Goal: Complete application form: Complete application form

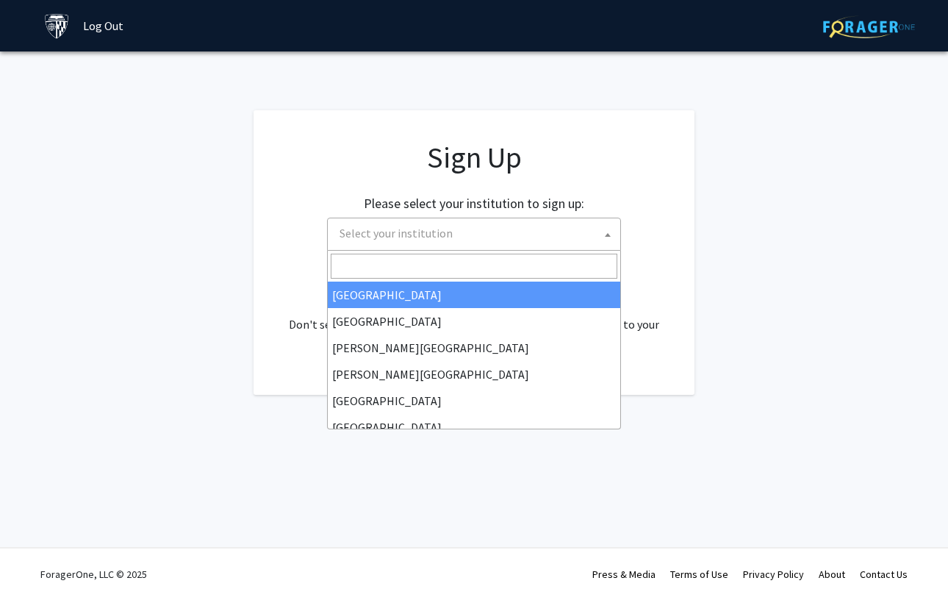
click at [407, 227] on span "Select your institution" at bounding box center [395, 233] width 113 height 15
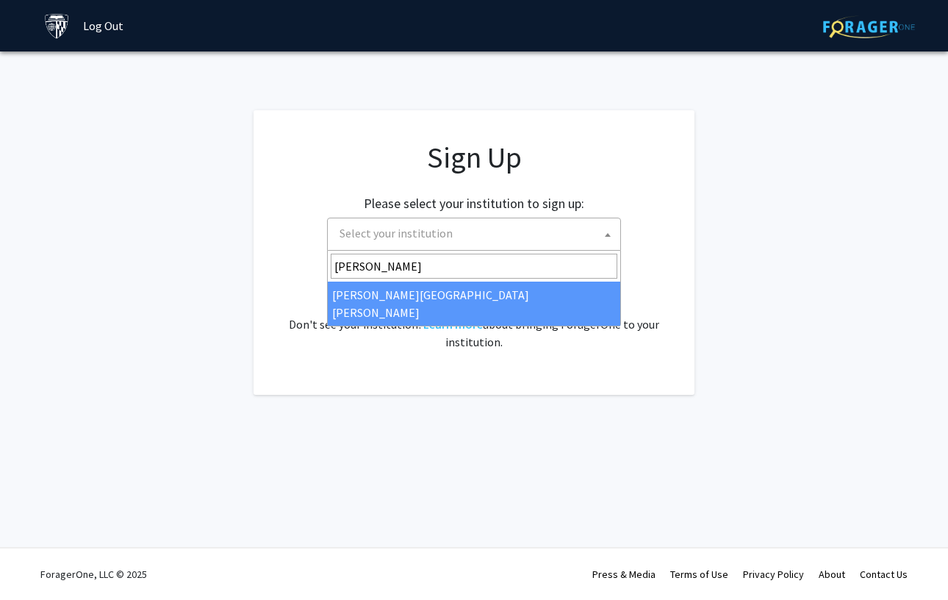
type input "[PERSON_NAME]"
select select "1"
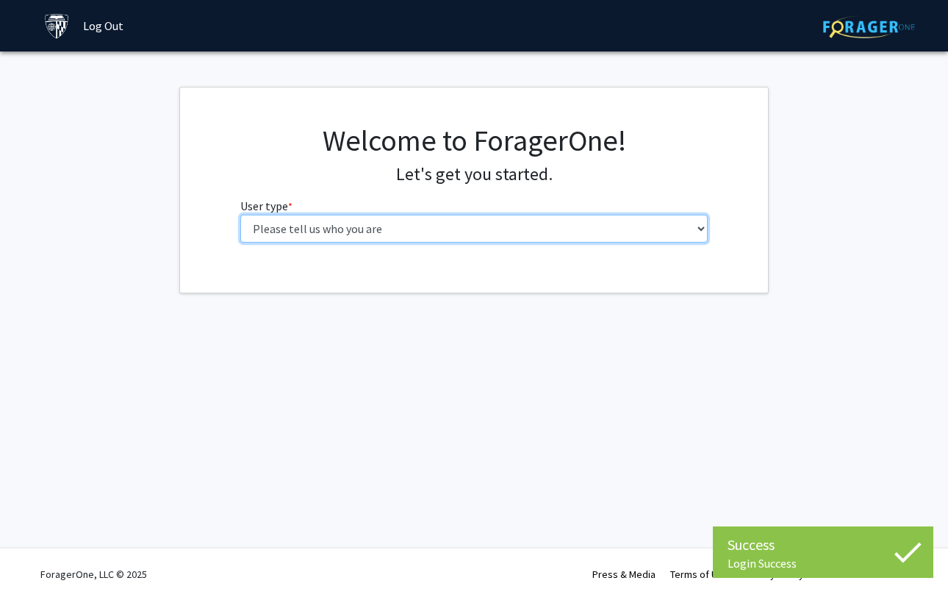
click at [288, 224] on select "Please tell us who you are Undergraduate Student Master's Student Doctoral Cand…" at bounding box center [474, 229] width 468 height 28
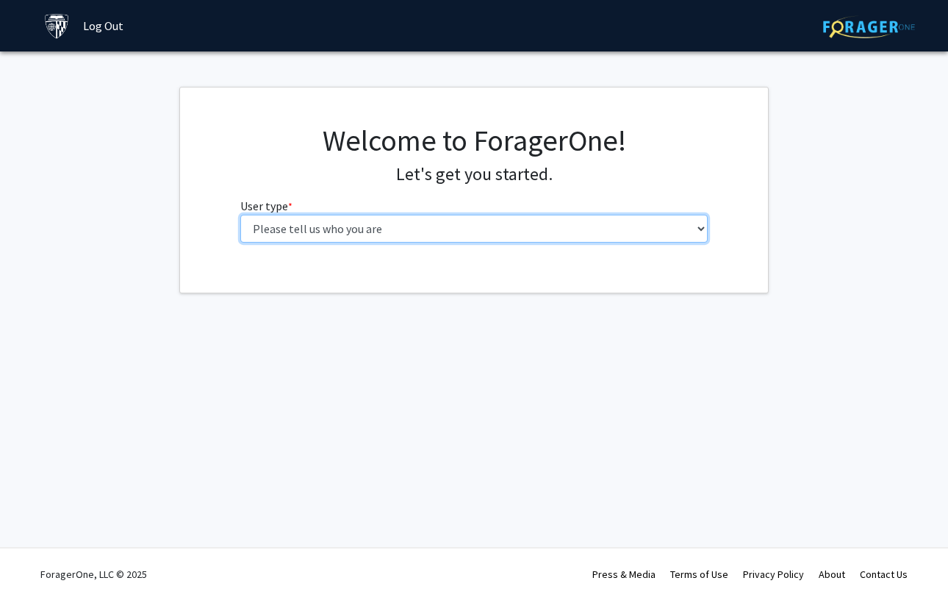
select select "1: undergrad"
click at [240, 215] on select "Please tell us who you are Undergraduate Student Master's Student Doctoral Cand…" at bounding box center [474, 229] width 468 height 28
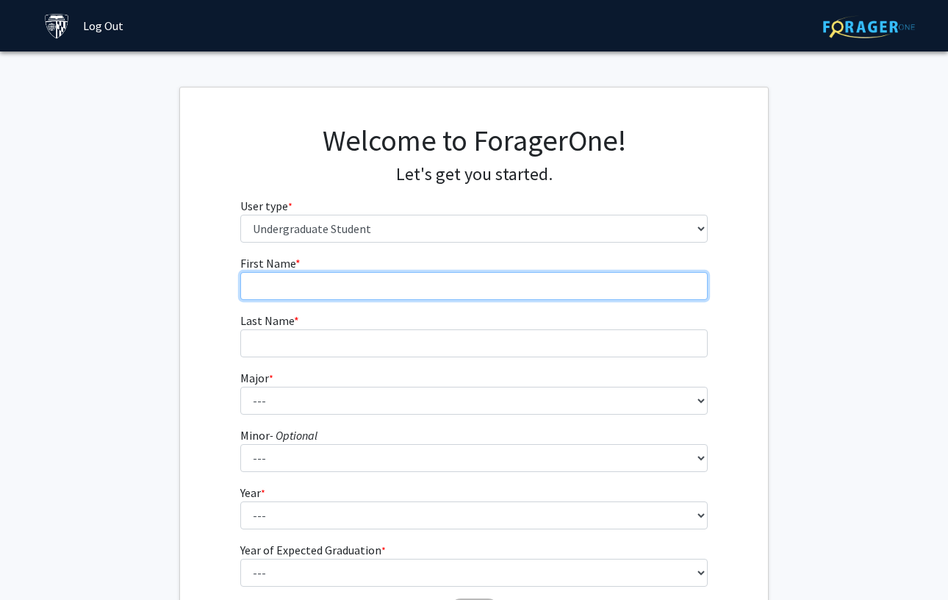
click at [275, 295] on input "First Name * required" at bounding box center [474, 286] width 468 height 28
click at [292, 292] on input "First Name * required" at bounding box center [474, 286] width 468 height 28
type input "Angel"
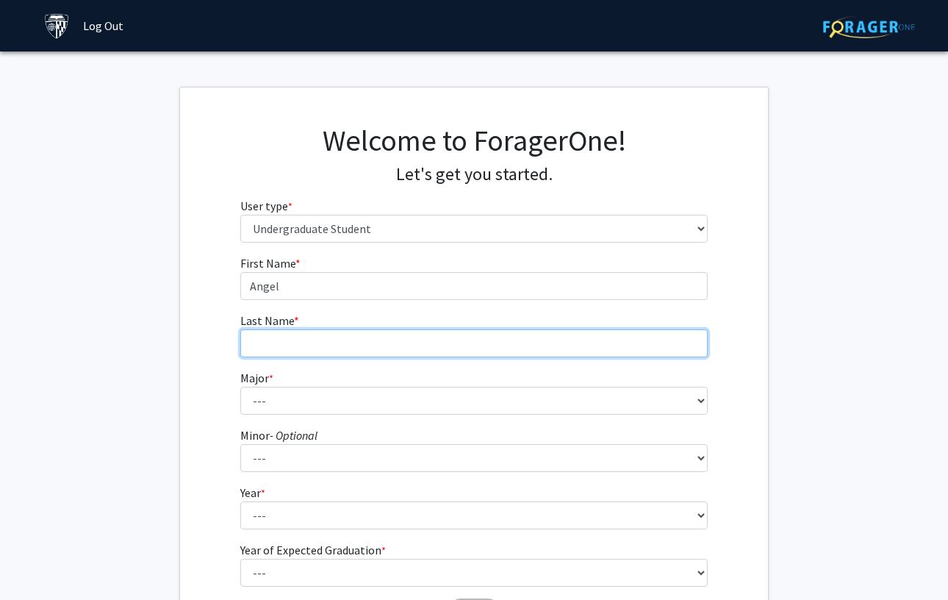
click at [288, 334] on input "Last Name * required" at bounding box center [474, 343] width 468 height 28
type input "[PERSON_NAME]"
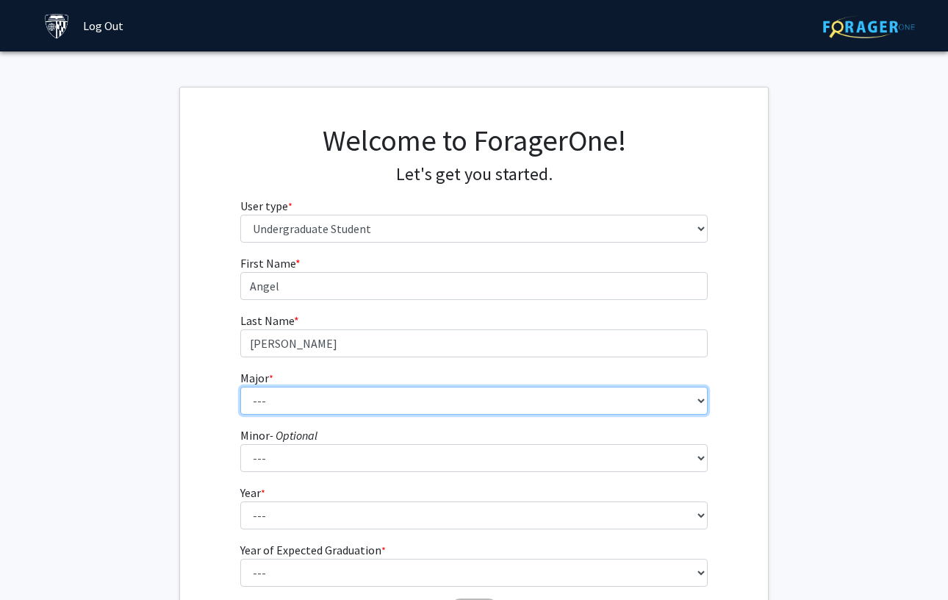
click at [287, 394] on select "--- Africana Studies Anthropology Applied Mathematics & Statistics Archaeology …" at bounding box center [474, 400] width 468 height 28
click at [258, 401] on select "--- Africana Studies Anthropology Applied Mathematics & Statistics Archaeology …" at bounding box center [474, 400] width 468 height 28
select select "57: 67"
click at [240, 386] on select "--- Africana Studies Anthropology Applied Mathematics & Statistics Archaeology …" at bounding box center [474, 400] width 468 height 28
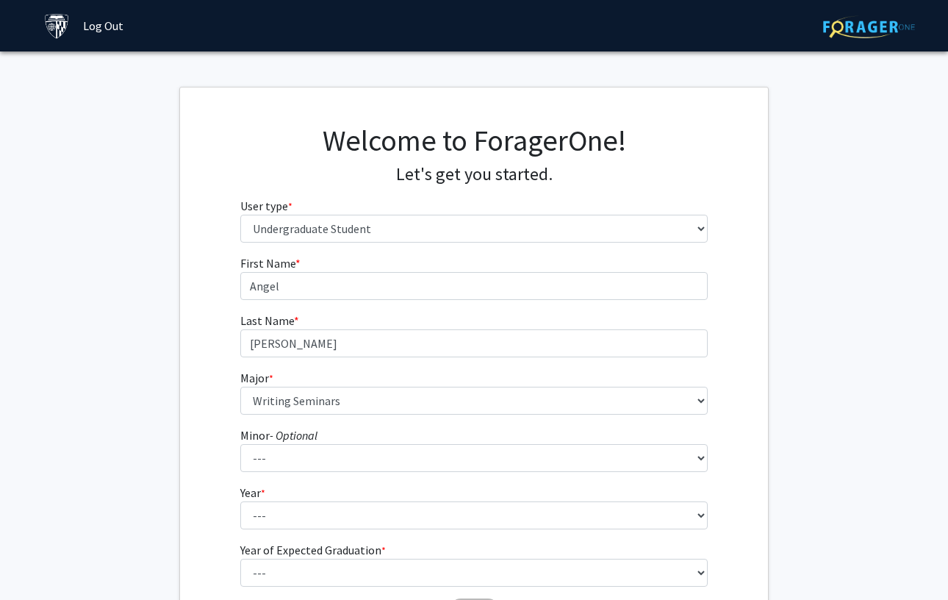
click at [227, 492] on div "First Name * required Angel Last Name * required [PERSON_NAME] * required --- A…" at bounding box center [474, 440] width 588 height 373
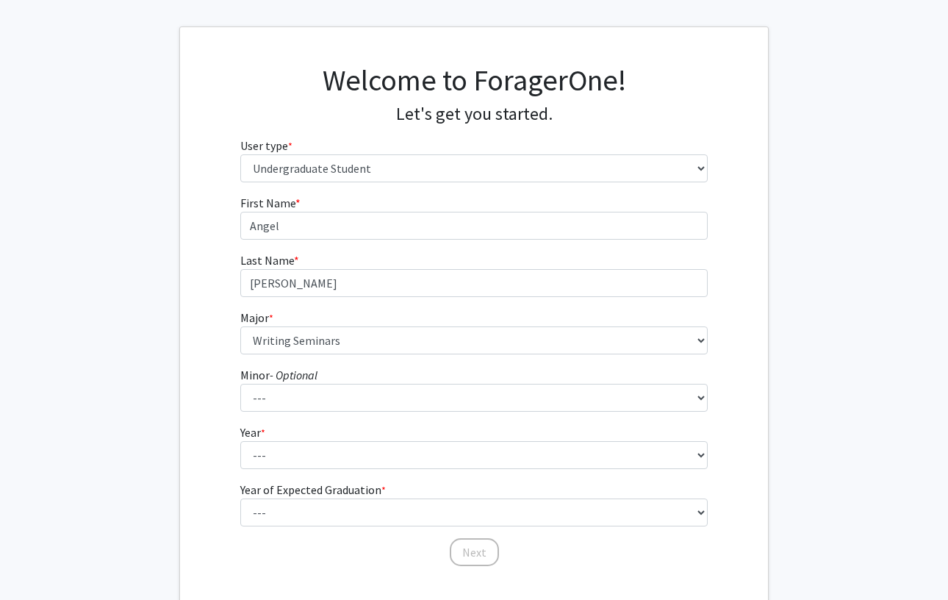
scroll to position [134, 0]
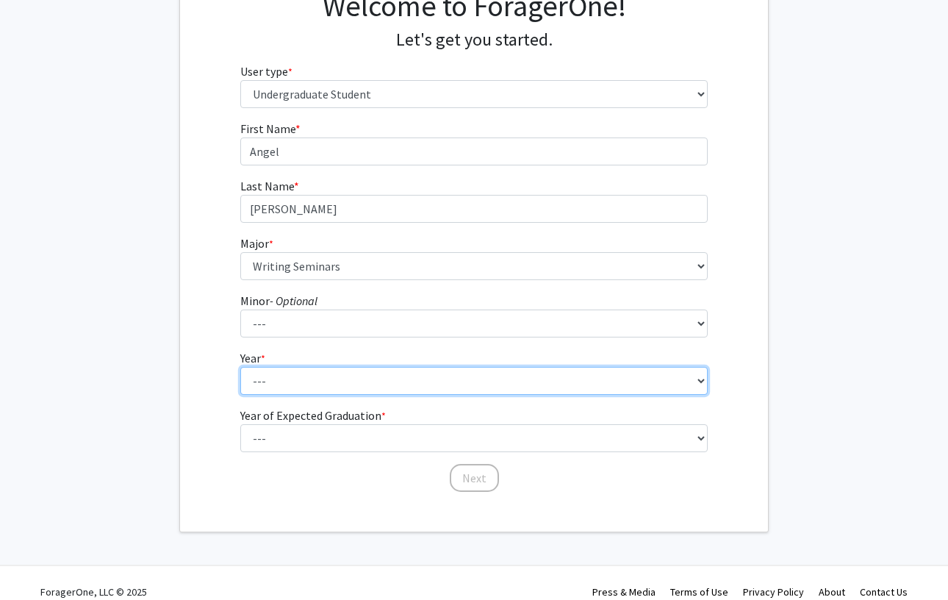
click at [268, 381] on select "--- First-year Sophomore Junior Senior Postbaccalaureate Certificate" at bounding box center [474, 381] width 468 height 28
select select "1: first-year"
click at [240, 367] on select "--- First-year Sophomore Junior Senior Postbaccalaureate Certificate" at bounding box center [474, 381] width 468 height 28
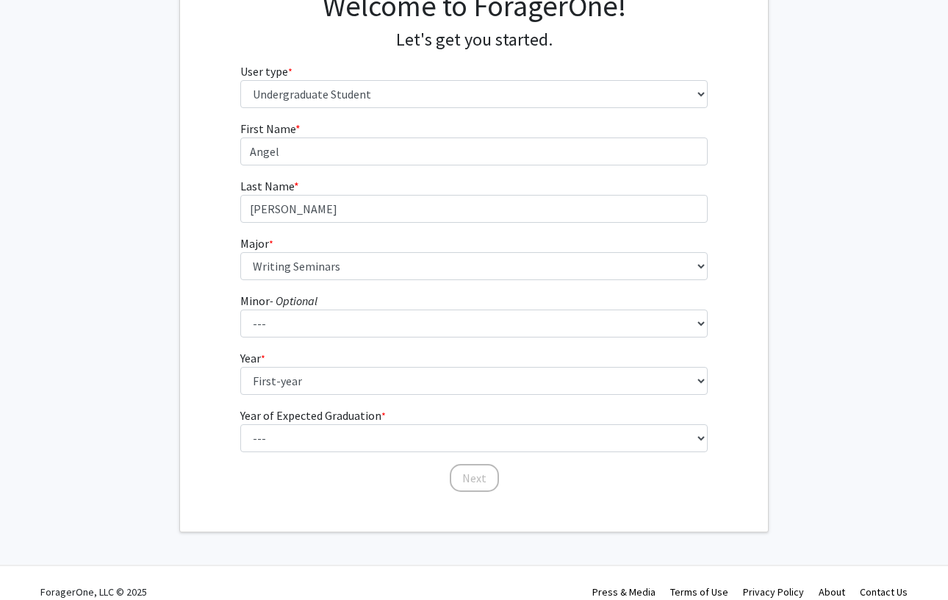
click at [217, 425] on div "First Name * required Angel Last Name * required [PERSON_NAME] * required --- A…" at bounding box center [474, 306] width 588 height 373
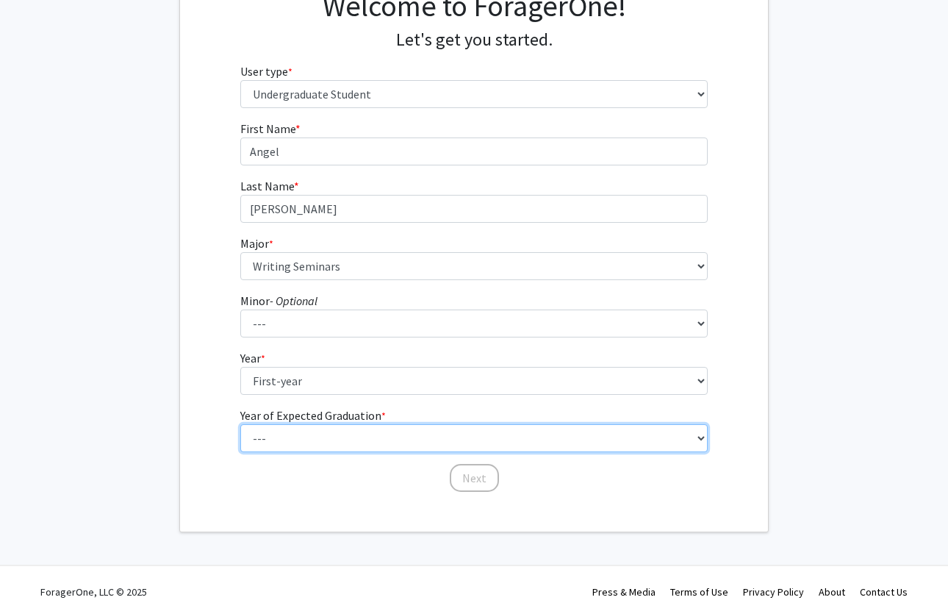
click at [280, 431] on select "--- 2025 2026 2027 2028 2029 2030 2031 2032 2033 2034" at bounding box center [474, 438] width 468 height 28
select select "5: 2029"
click at [240, 424] on select "--- 2025 2026 2027 2028 2029 2030 2031 2032 2033 2034" at bounding box center [474, 438] width 468 height 28
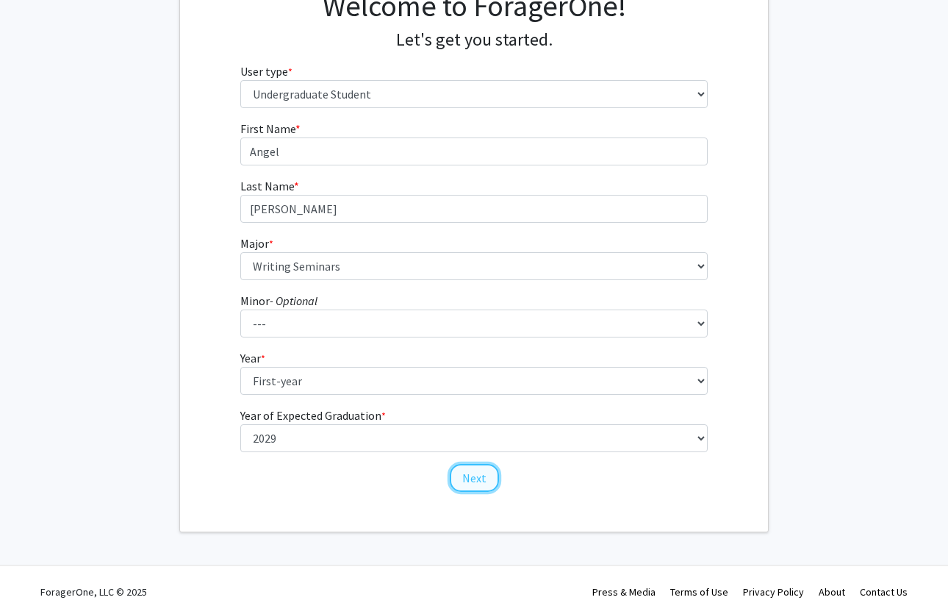
click at [471, 477] on button "Next" at bounding box center [474, 478] width 49 height 28
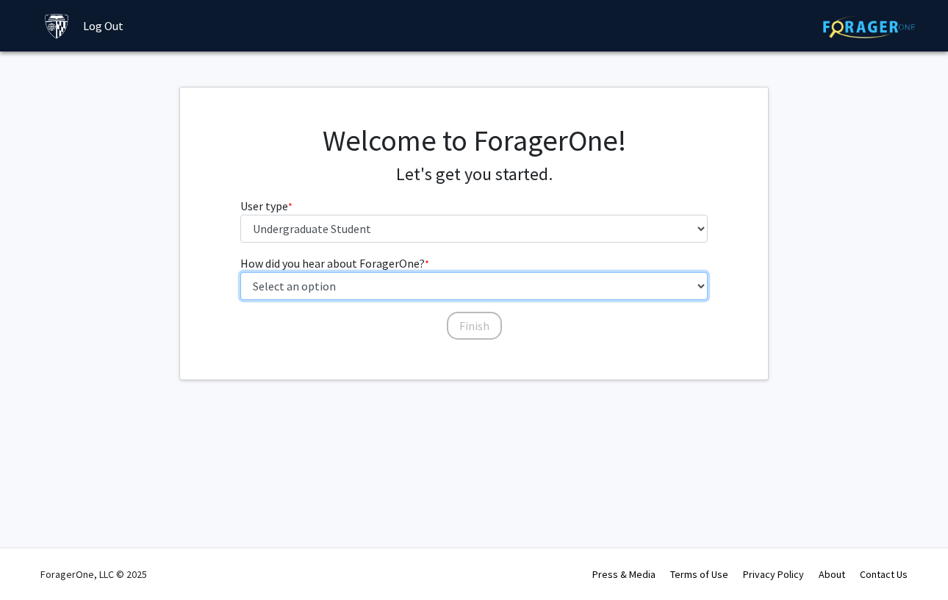
click at [408, 288] on select "Select an option Peer/student recommendation Faculty/staff recommendation Unive…" at bounding box center [474, 286] width 468 height 28
select select "5: other"
click at [240, 272] on select "Select an option Peer/student recommendation Faculty/staff recommendation Unive…" at bounding box center [474, 286] width 468 height 28
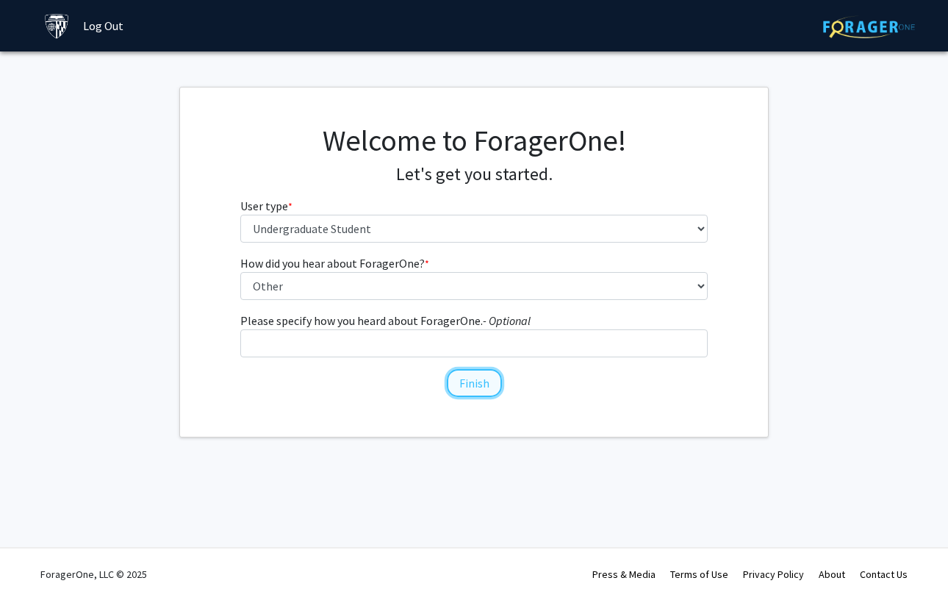
click at [474, 382] on button "Finish" at bounding box center [474, 383] width 55 height 28
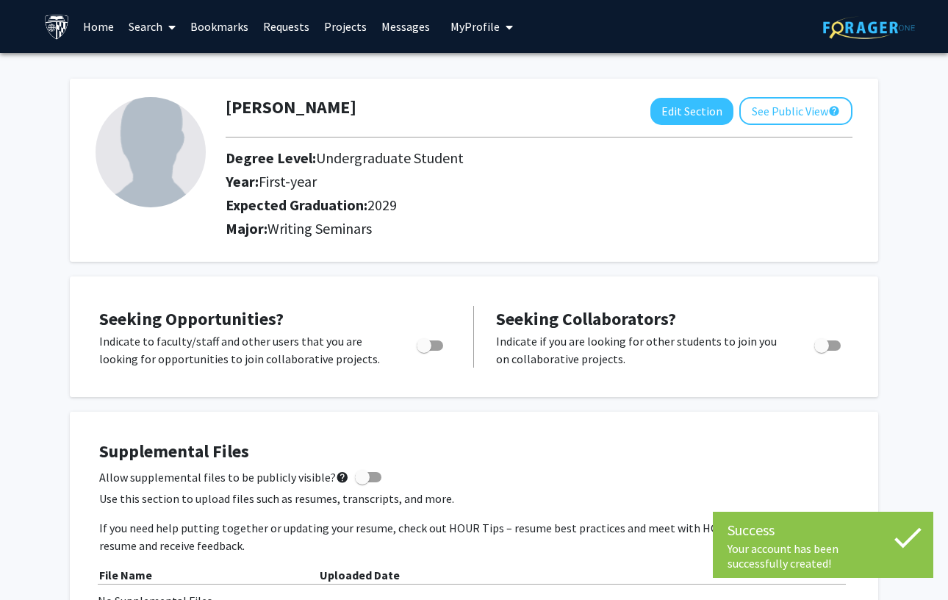
click at [434, 343] on span "Toggle" at bounding box center [430, 345] width 26 height 10
click at [424, 350] on input "Are you actively seeking opportunities?" at bounding box center [423, 350] width 1 height 1
checkbox input "true"
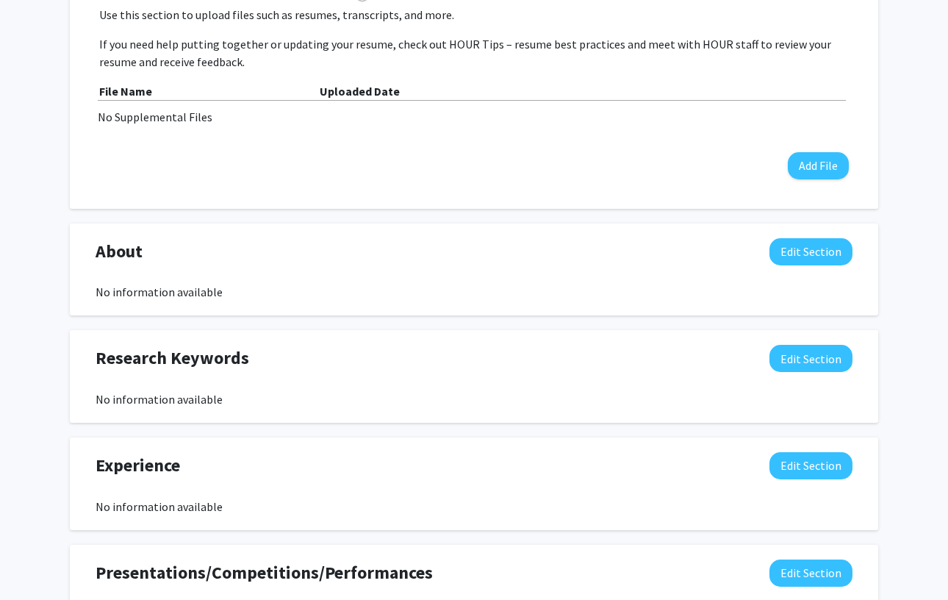
scroll to position [546, 0]
